Goal: Task Accomplishment & Management: Complete application form

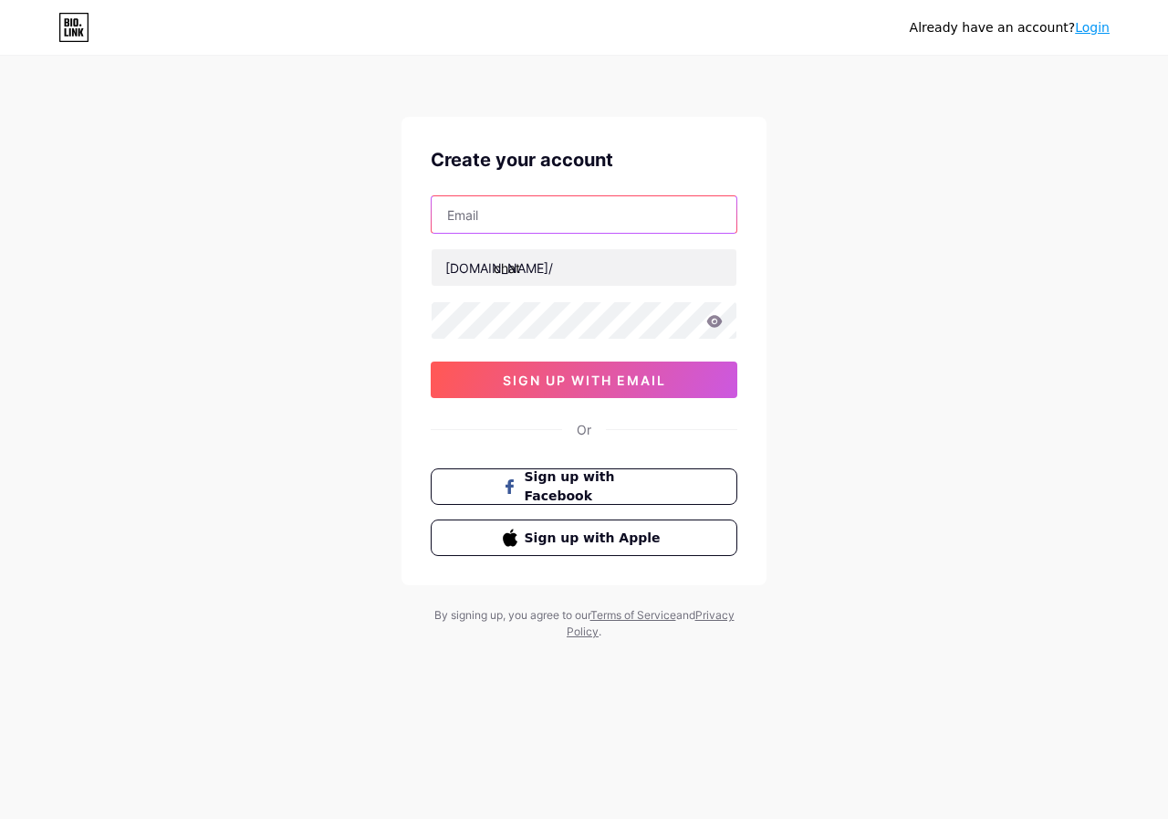
click at [497, 210] on input "text" at bounding box center [584, 214] width 305 height 37
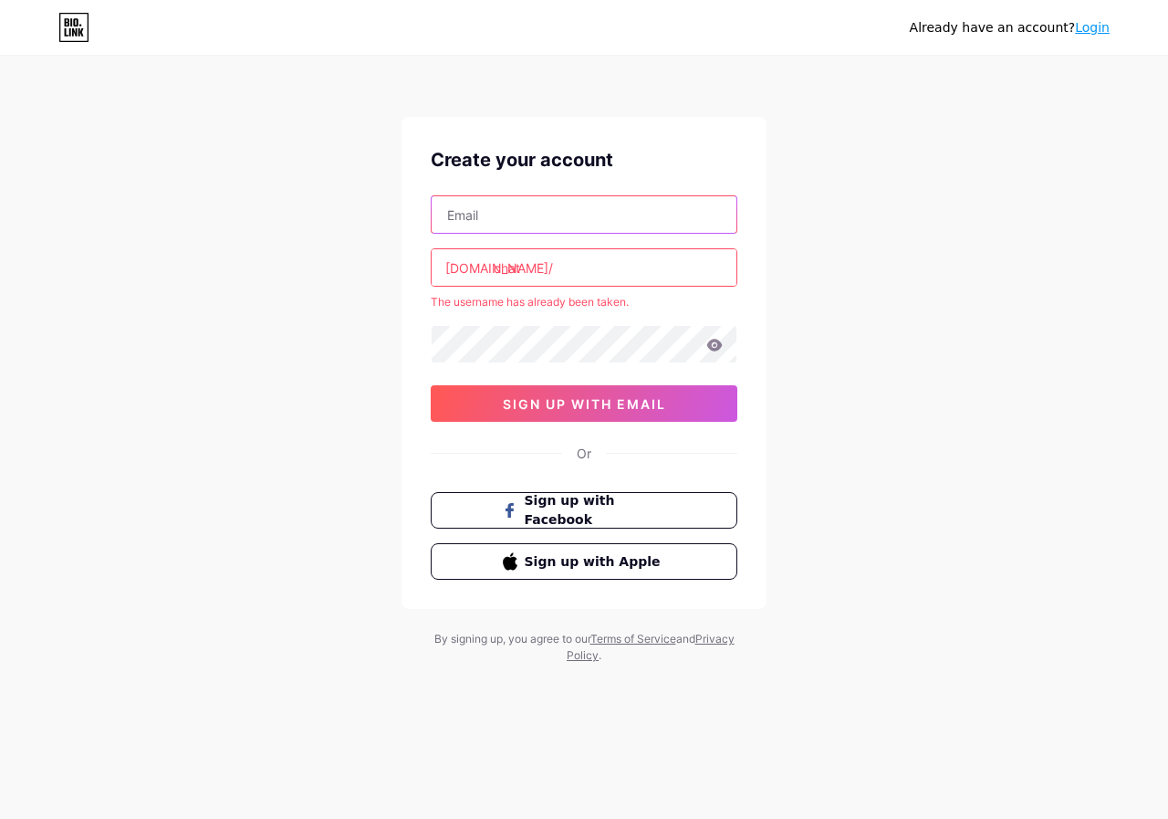
type input "[EMAIL_ADDRESS][DOMAIN_NAME]"
click at [559, 273] on input "chat" at bounding box center [584, 267] width 305 height 37
type input "c"
click at [8, 255] on div "Already have an account? Login Create your account [EMAIL_ADDRESS][DOMAIN_NAME]…" at bounding box center [584, 361] width 1168 height 722
click at [559, 267] on input "sohbet" at bounding box center [584, 267] width 305 height 37
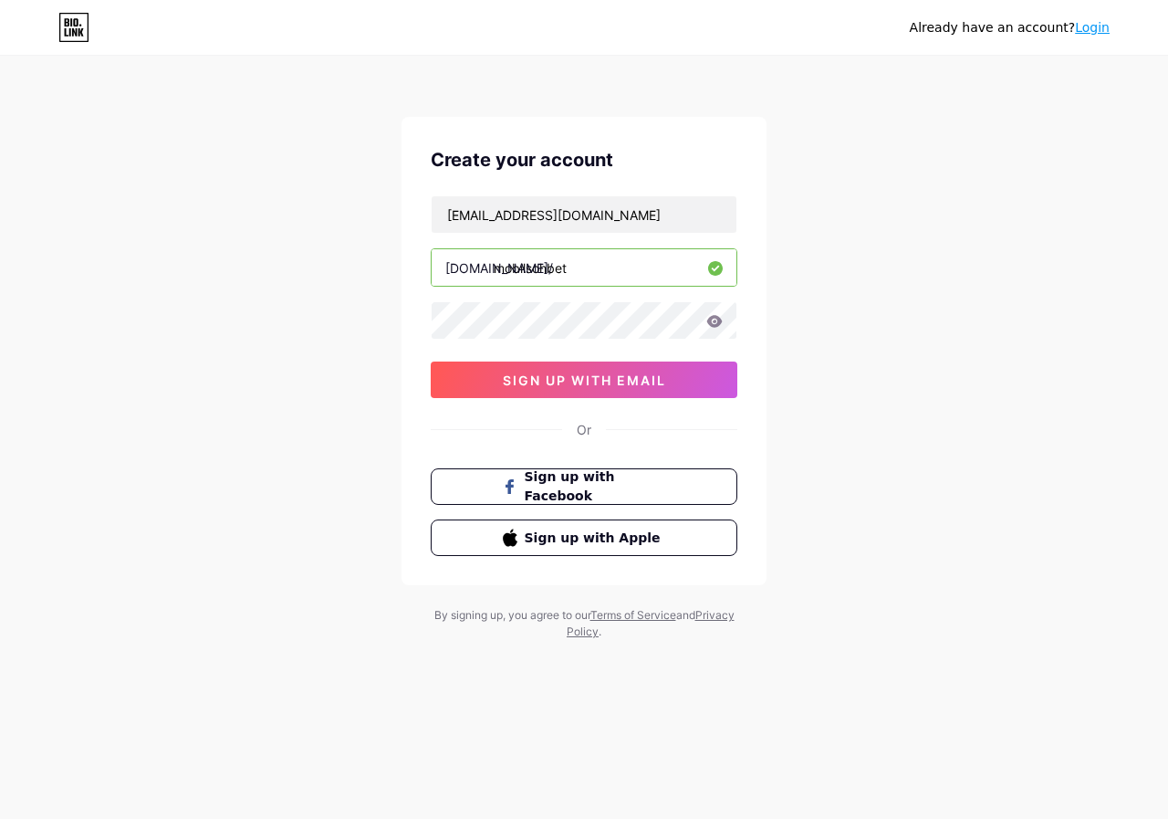
type input "mobilsohbet"
drag, startPoint x: 0, startPoint y: 217, endPoint x: 137, endPoint y: 255, distance: 141.9
click at [0, 218] on div "Already have an account? Login Create your account [EMAIL_ADDRESS][DOMAIN_NAME]…" at bounding box center [584, 349] width 1168 height 698
click at [545, 378] on span "sign up with email" at bounding box center [584, 380] width 163 height 16
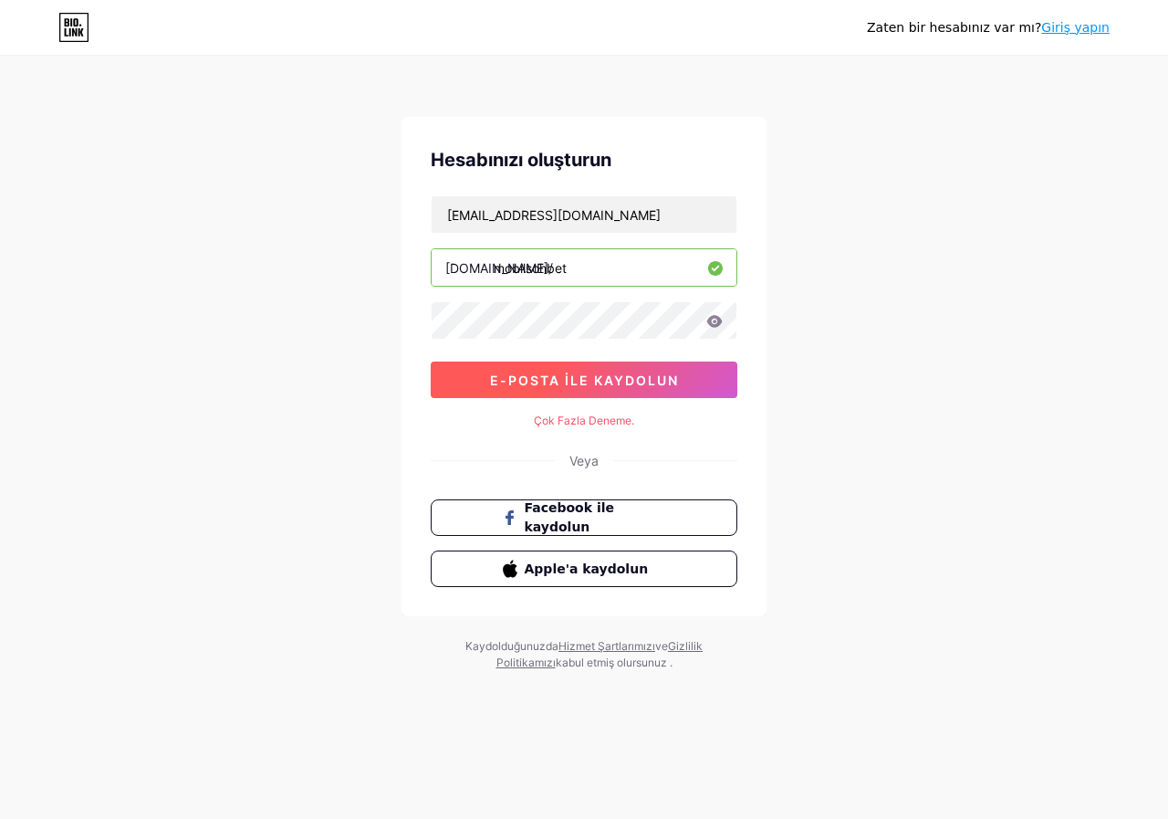
click at [498, 379] on font "e-posta ile kaydolun" at bounding box center [584, 380] width 189 height 16
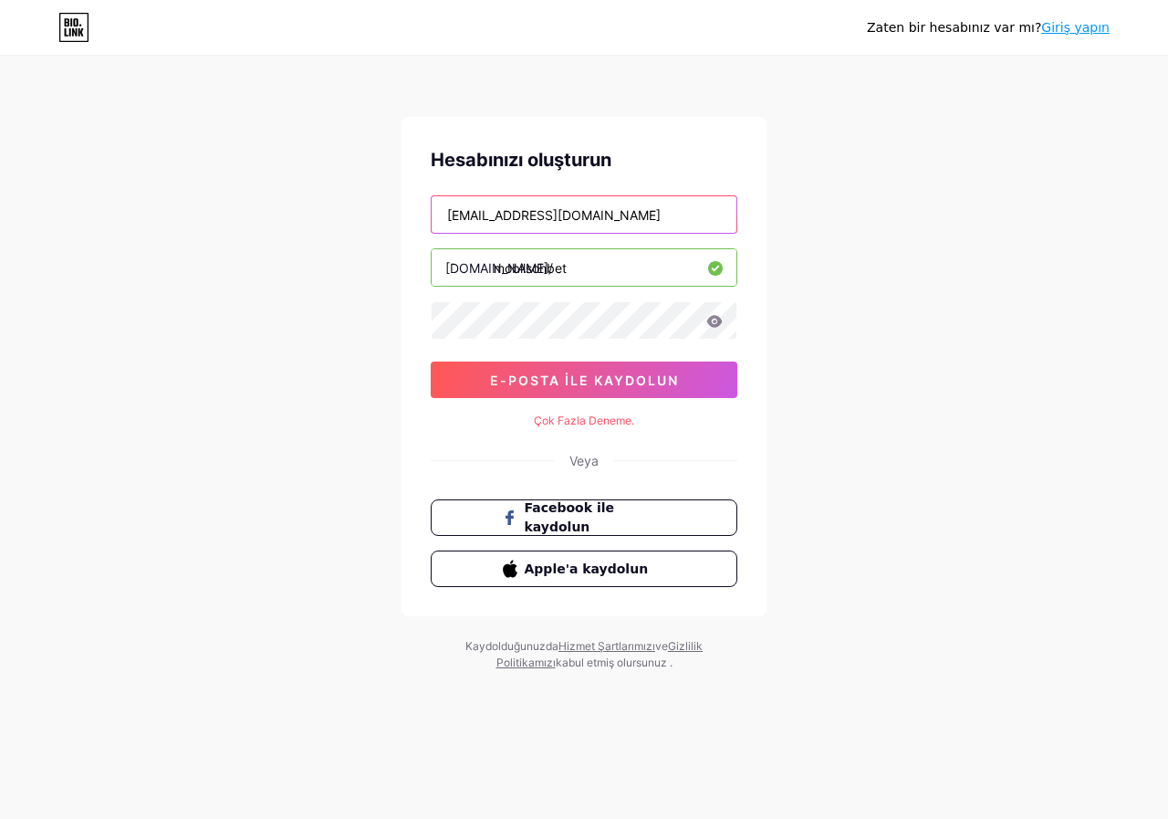
drag, startPoint x: 454, startPoint y: 215, endPoint x: 254, endPoint y: 207, distance: 200.1
click at [305, 215] on div "Zaten bir hesabınız var mı? Giriş yapın Hesabınızı oluşturun [EMAIL_ADDRESS][DO…" at bounding box center [584, 364] width 1168 height 729
type input "[EMAIL_ADDRESS][DOMAIN_NAME]"
click at [45, 368] on div "Zaten bir hesabınız var mı? Giriş yapın Hesabınızı oluşturun [EMAIL_ADDRESS][DO…" at bounding box center [584, 364] width 1168 height 729
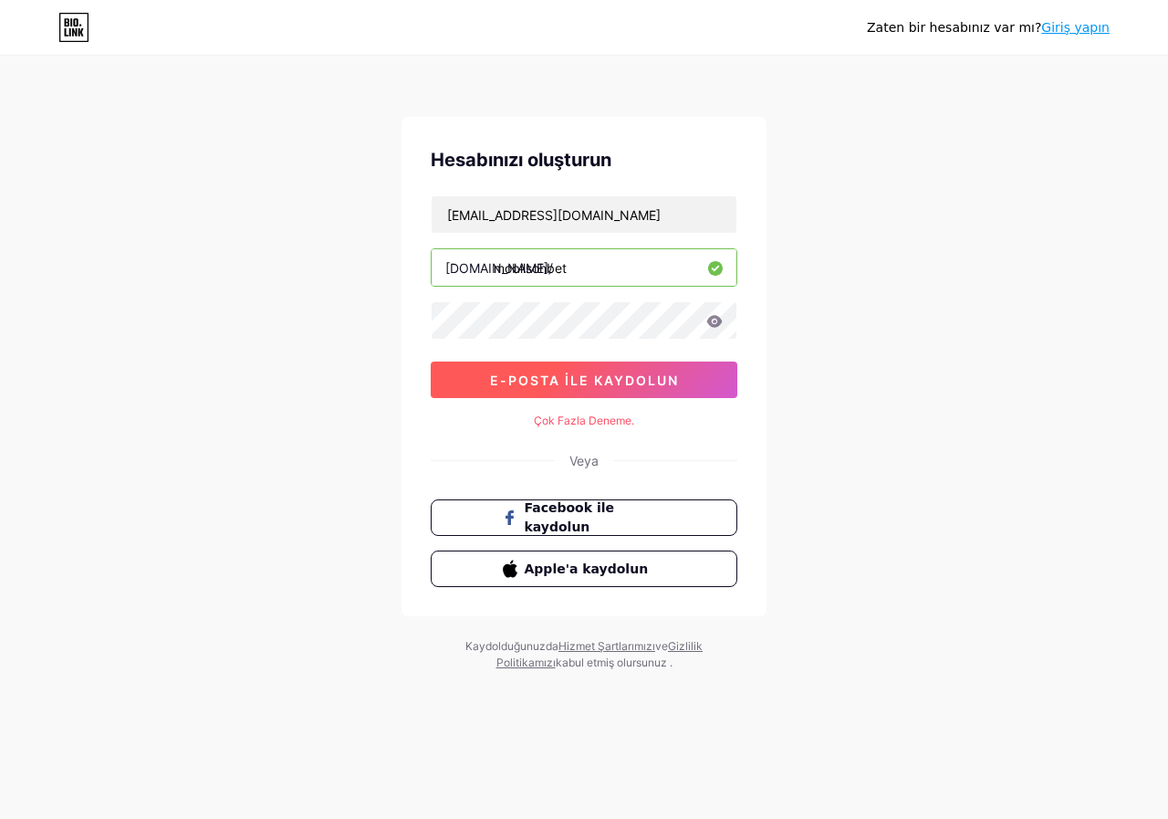
click at [509, 367] on button "e-posta ile kaydolun" at bounding box center [584, 379] width 307 height 37
